Goal: Find specific page/section: Find specific page/section

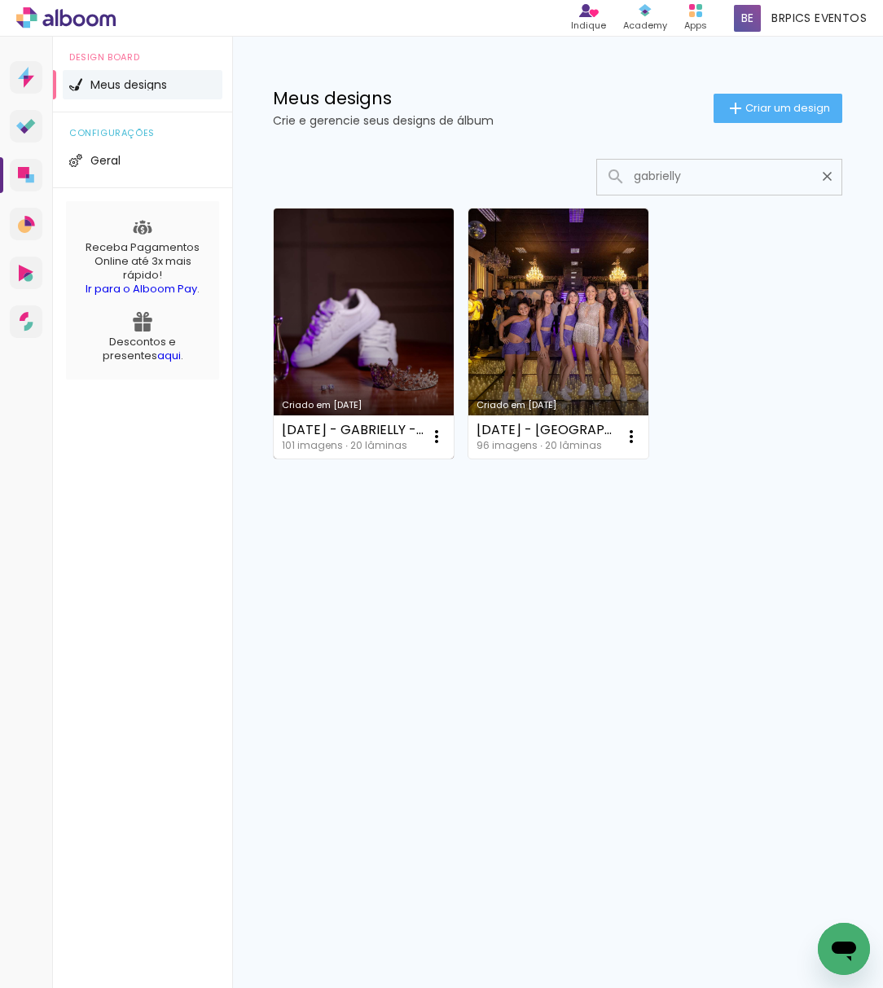
type input "gabrielly"
type paper-input "gabrielly"
click at [372, 337] on link "Criado em [DATE]" at bounding box center [364, 333] width 180 height 250
